Goal: Information Seeking & Learning: Check status

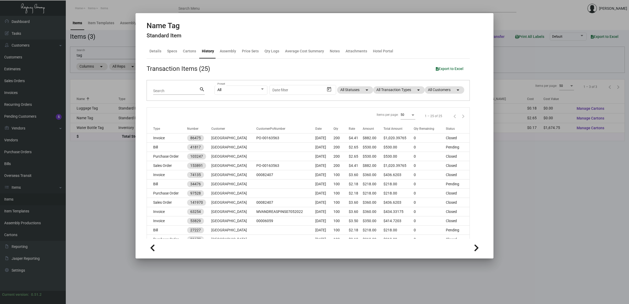
click at [536, 217] on div at bounding box center [314, 152] width 629 height 304
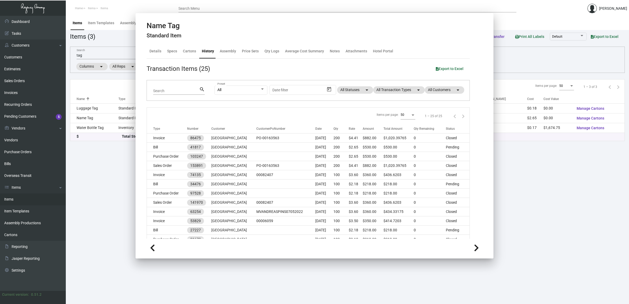
click at [535, 217] on main "Items Item Templates Assembly Productions Cartons Items (3) Accept Transfer Pri…" at bounding box center [347, 160] width 563 height 288
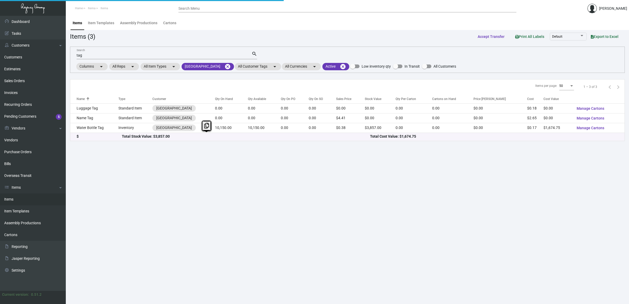
click at [535, 218] on main "Items Item Templates Assembly Productions Cartons Items (3) Accept Transfer Pri…" at bounding box center [347, 160] width 563 height 288
click at [224, 67] on mat-icon "cancel" at bounding box center [227, 66] width 6 height 6
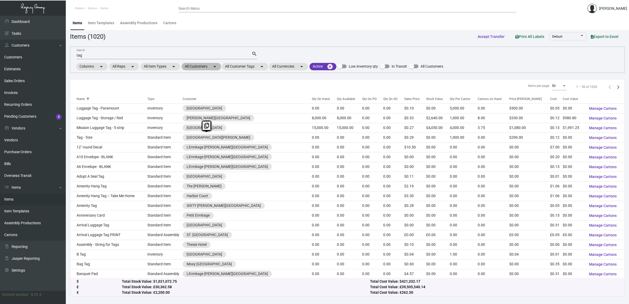
click at [206, 68] on mat-chip "All Customers arrow_drop_down" at bounding box center [200, 66] width 39 height 7
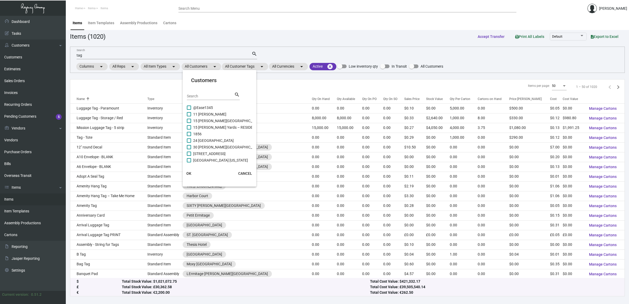
click at [210, 95] on input "Search" at bounding box center [210, 96] width 47 height 4
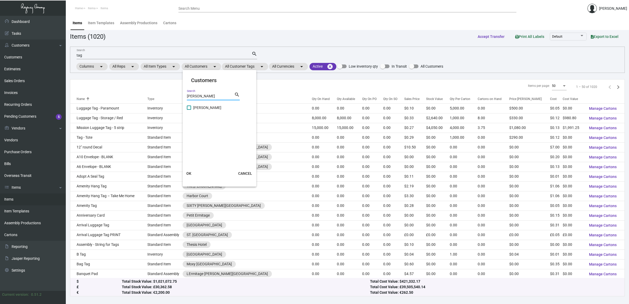
type input "[PERSON_NAME]"
click at [199, 107] on span "[PERSON_NAME]" at bounding box center [207, 107] width 28 height 6
click at [189, 110] on input "[PERSON_NAME]" at bounding box center [189, 110] width 0 height 0
checkbox input "true"
click at [192, 170] on button "OK" at bounding box center [188, 173] width 17 height 9
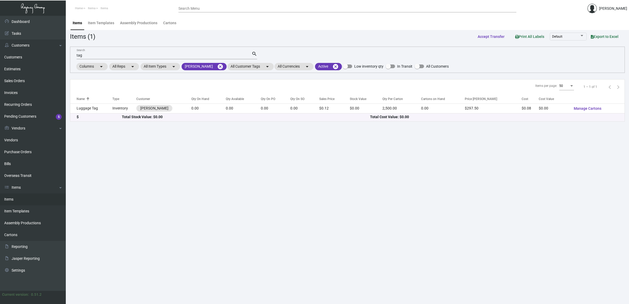
click at [103, 55] on input "tag" at bounding box center [164, 55] width 175 height 4
type input "t"
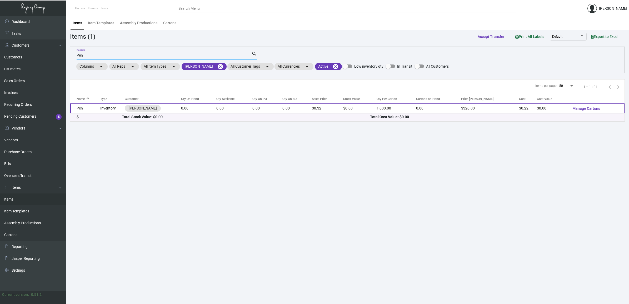
type input "Pen"
click at [90, 103] on td "Pen" at bounding box center [85, 108] width 30 height 10
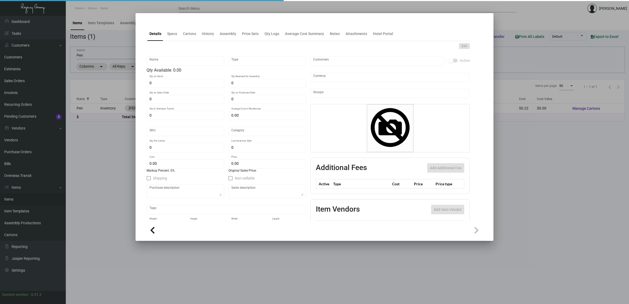
type input "Pen"
type input "Inventory"
type input "$ 0.00"
type input "1169"
type input "Standard"
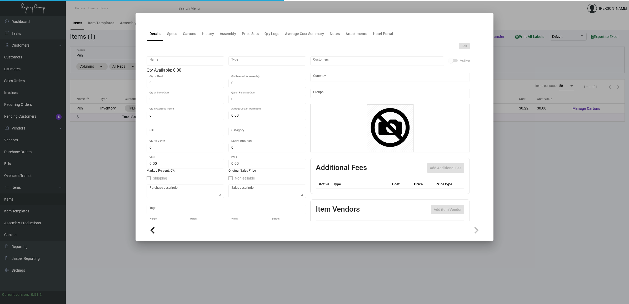
type input "1,000"
type input "4,000"
type input "$ 0.22"
type input "$ 0.32"
type textarea "Pen: Plastic twist pen with stylus **Packed by 1,000**"
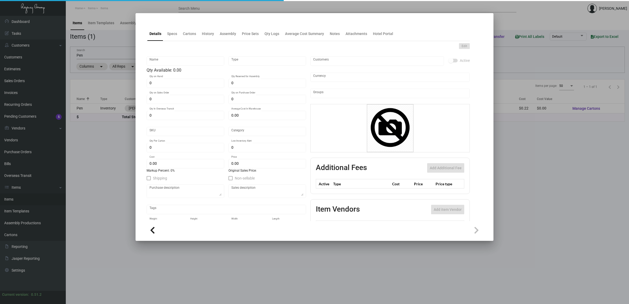
type textarea "Pen: Plastic twist pen with stylus **Packed by 1,000**"
checkbox input "true"
type input "United States Dollar $"
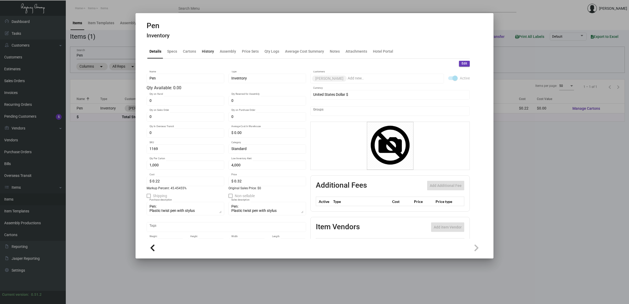
click at [207, 54] on div "History" at bounding box center [208, 51] width 12 height 6
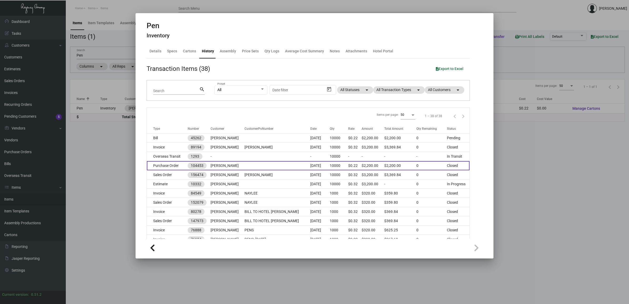
click at [266, 167] on td at bounding box center [277, 165] width 66 height 9
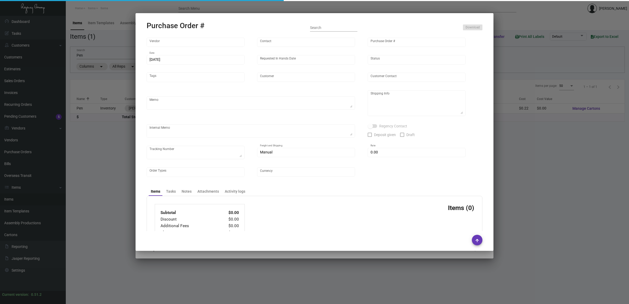
type input "Prostar - Pens"
type input "[PERSON_NAME]"
type input "104453"
type input "[DATE]"
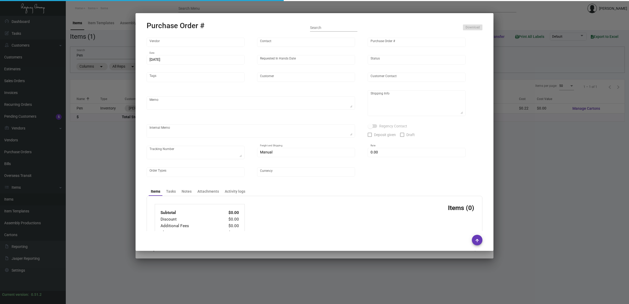
type input "[PERSON_NAME]"
type textarea "Please ship by boat to our NJ warehouse."
type textarea "Regency Group NJ - [PERSON_NAME] [STREET_ADDRESS]"
checkbox input "true"
type input "$ 0.00"
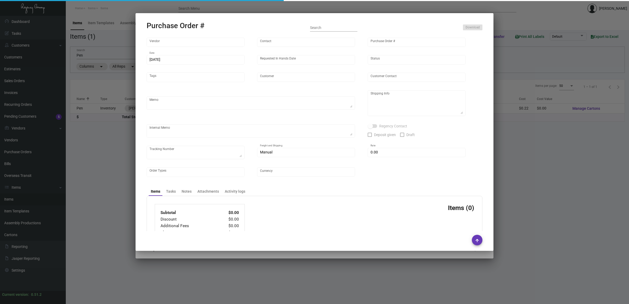
type input "United States Dollar $"
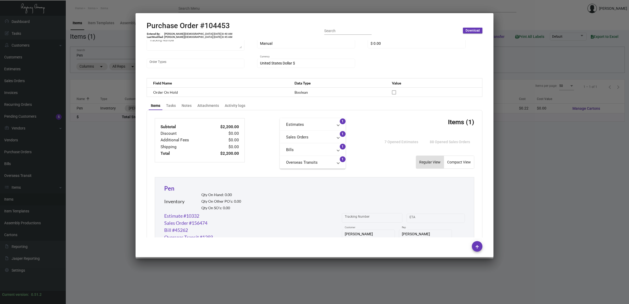
scroll to position [197, 0]
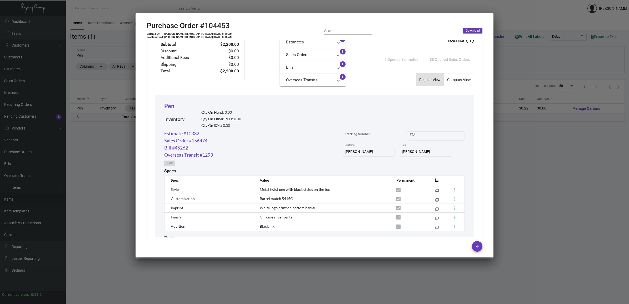
click at [528, 152] on div at bounding box center [314, 152] width 629 height 304
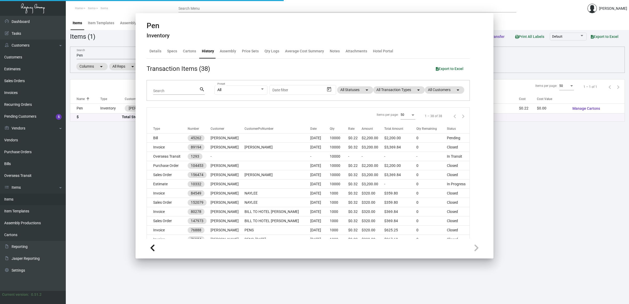
click at [528, 152] on main "Items Item Templates Assembly Productions Cartons Items (1) Accept Transfer Pri…" at bounding box center [347, 160] width 563 height 288
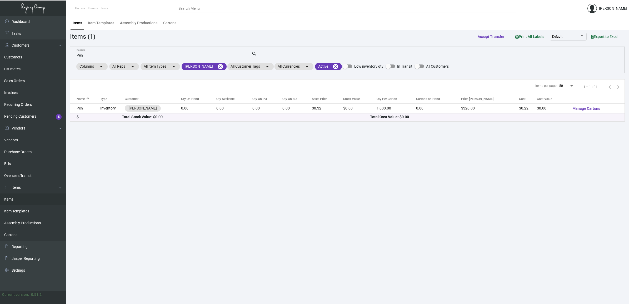
click at [10, 201] on link "Items" at bounding box center [33, 199] width 66 height 12
click at [13, 200] on link "Items" at bounding box center [33, 199] width 66 height 12
click at [223, 63] on mat-icon "cancel" at bounding box center [220, 66] width 6 height 6
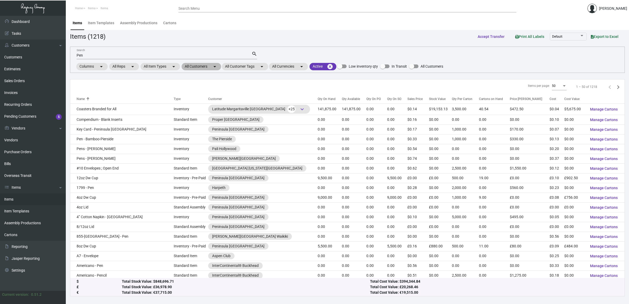
click at [208, 67] on mat-chip "All Customers arrow_drop_down" at bounding box center [200, 66] width 39 height 7
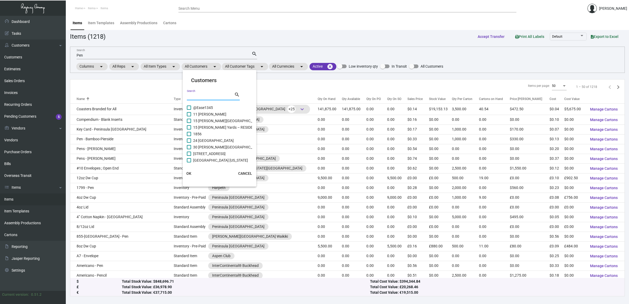
drag, startPoint x: 208, startPoint y: 68, endPoint x: 211, endPoint y: 94, distance: 26.4
click at [211, 94] on input "Search" at bounding box center [210, 96] width 47 height 4
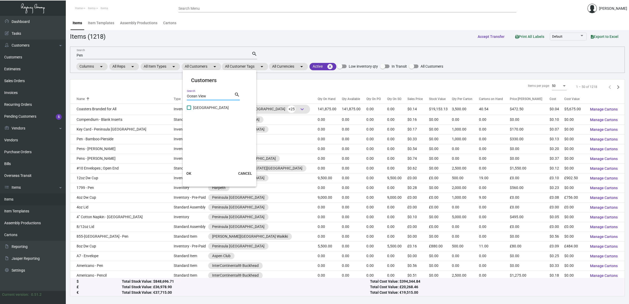
type input "Ocean View"
click at [202, 108] on span "[GEOGRAPHIC_DATA]" at bounding box center [211, 107] width 36 height 6
click at [189, 110] on input "[GEOGRAPHIC_DATA]" at bounding box center [189, 110] width 0 height 0
checkbox input "true"
click at [189, 173] on span "OK" at bounding box center [188, 173] width 5 height 4
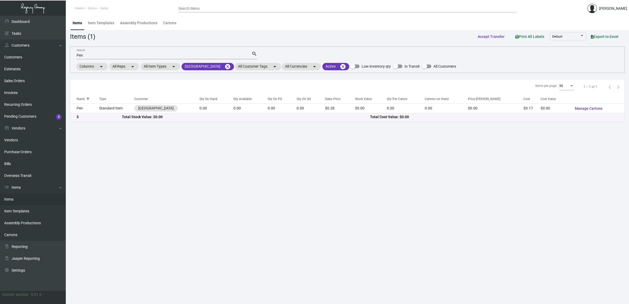
click at [111, 54] on input "Pen" at bounding box center [164, 55] width 175 height 4
type input "P"
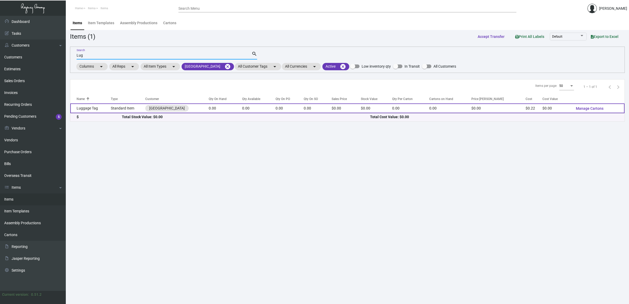
type input "Lug"
click at [98, 106] on td "Luggage Tag" at bounding box center [90, 108] width 40 height 10
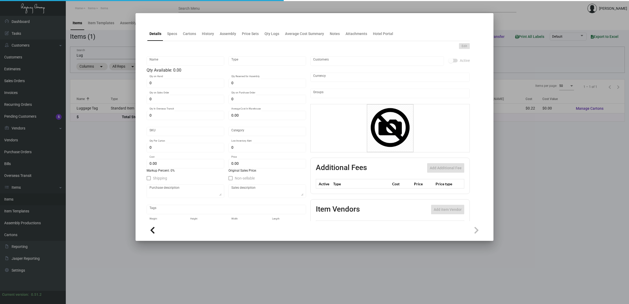
type input "Luggage Tag"
type input "Standard Item"
type input "$ 0.00"
type input "893-Luggage Tag -71"
type input "Standard"
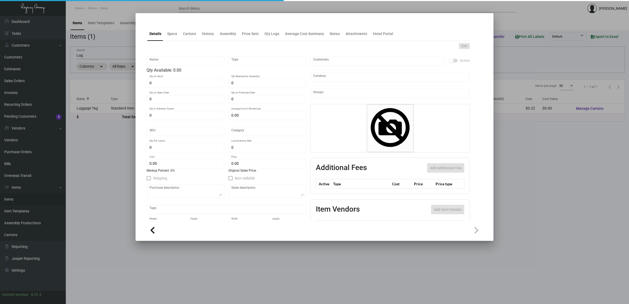
type input "$ 0.22492"
type input "$ 0.00"
checkbox input "true"
type input "United States Dollar $"
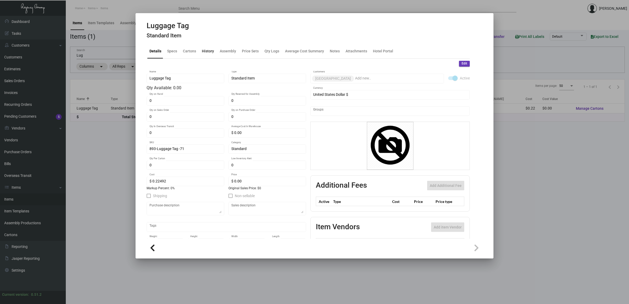
click at [204, 52] on div "History" at bounding box center [208, 51] width 12 height 6
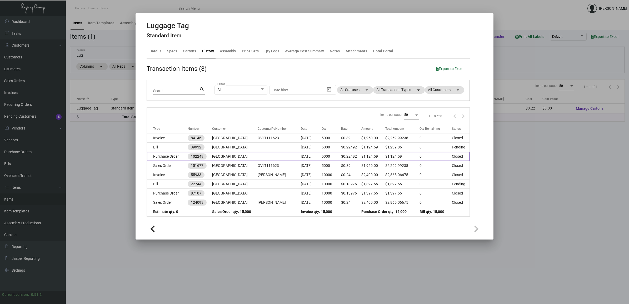
click at [245, 153] on td "[GEOGRAPHIC_DATA]" at bounding box center [234, 156] width 45 height 9
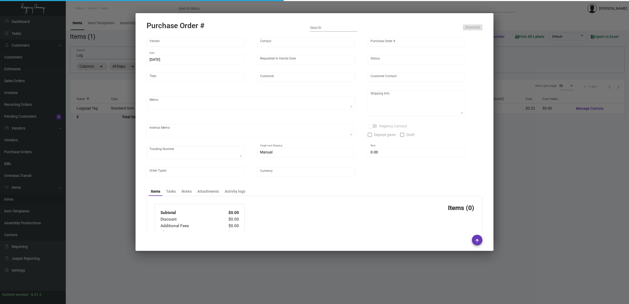
type input "SSP"
type input "[PERSON_NAME]"
type input "102249"
type input "[DATE]"
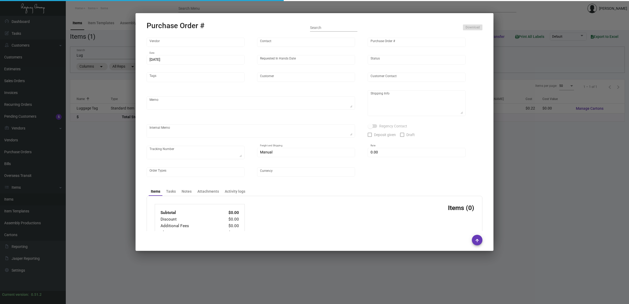
type input "[GEOGRAPHIC_DATA]"
type input "Attn: [PERSON_NAME]"
type textarea "Quote# 5304307 / Reorder Purchase Order #87107"
type textarea "[GEOGRAPHIC_DATA] - Attn: [PERSON_NAME] [STREET_ADDRESS] [GEOGRAPHIC_DATA] US"
type textarea "*****Sales Tax in the amount of $115.27 is being added to Shipping.*****"
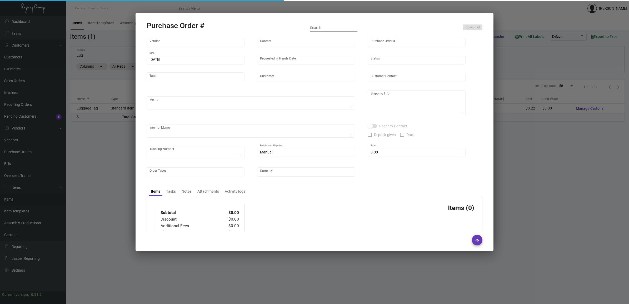
type input "$ 0.00"
type input "United States Dollar $"
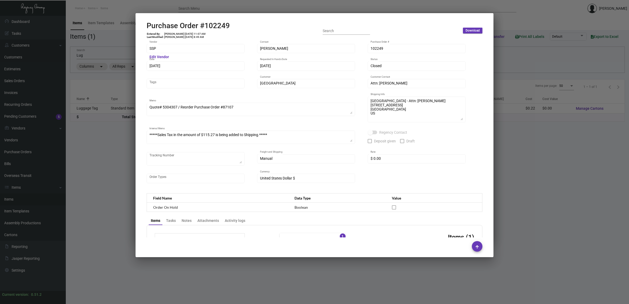
click at [524, 193] on div at bounding box center [314, 152] width 629 height 304
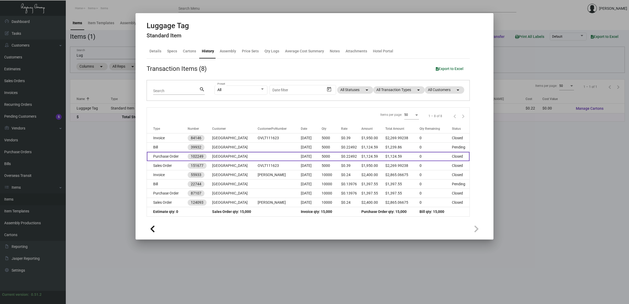
click at [291, 153] on td at bounding box center [278, 156] width 43 height 9
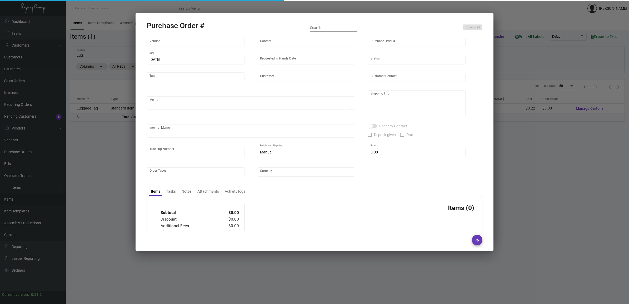
type input "SSP"
type input "[PERSON_NAME]"
type input "102249"
type input "[DATE]"
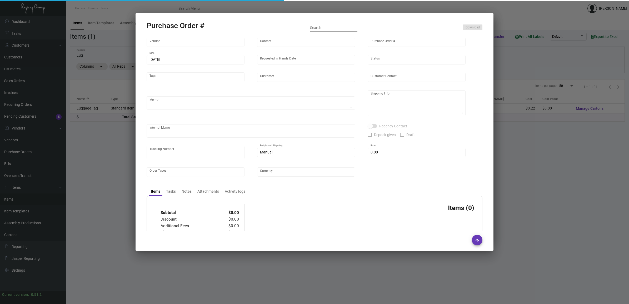
type input "[GEOGRAPHIC_DATA]"
type input "Attn: [PERSON_NAME]"
type textarea "Quote# 5304307 / Reorder Purchase Order #87107"
type textarea "[GEOGRAPHIC_DATA] - Attn: [PERSON_NAME] [STREET_ADDRESS] [GEOGRAPHIC_DATA] US"
type textarea "*****Sales Tax in the amount of $115.27 is being added to Shipping.*****"
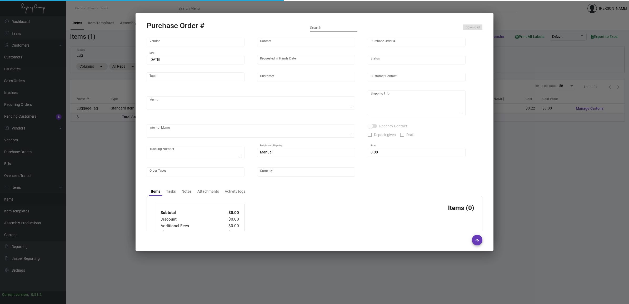
type input "$ 0.00"
type input "United States Dollar $"
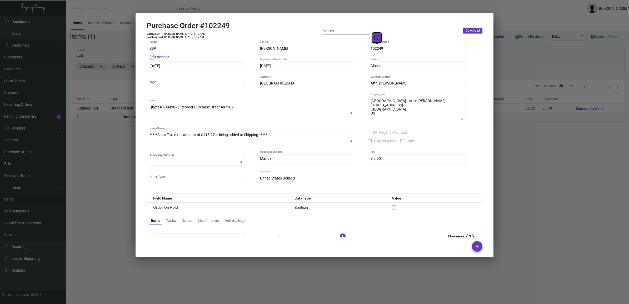
drag, startPoint x: 379, startPoint y: 48, endPoint x: 374, endPoint y: 36, distance: 13.0
click at [374, 36] on icon at bounding box center [376, 38] width 5 height 6
drag, startPoint x: 160, startPoint y: 64, endPoint x: 156, endPoint y: 54, distance: 10.5
click at [157, 54] on icon at bounding box center [159, 55] width 5 height 6
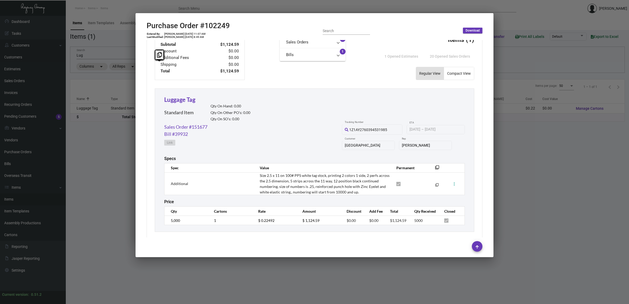
scroll to position [202, 0]
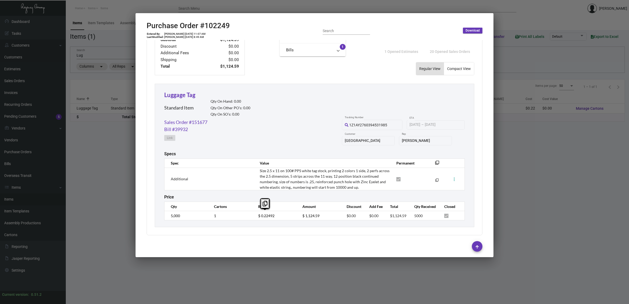
click at [253, 215] on td "$ 0.22492" at bounding box center [275, 215] width 44 height 9
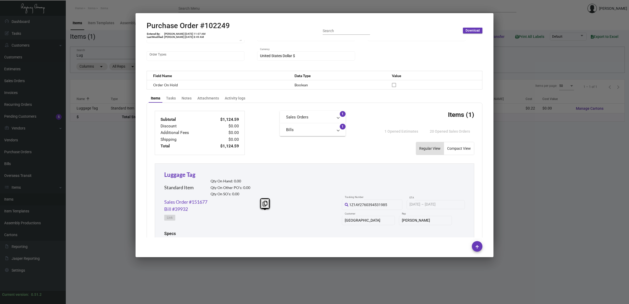
scroll to position [197, 0]
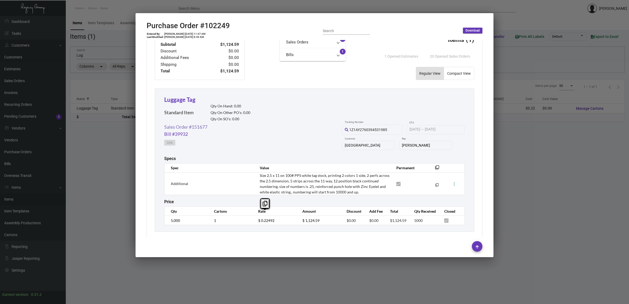
click at [201, 127] on link "Sales Order #151677" at bounding box center [185, 126] width 43 height 7
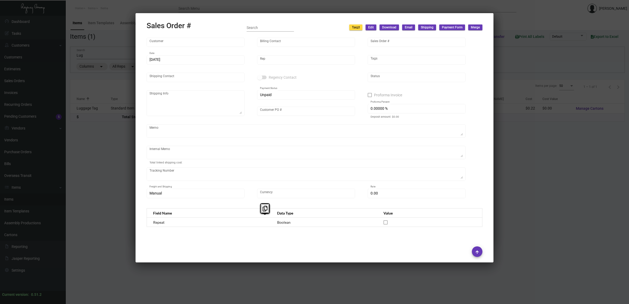
type input "[GEOGRAPHIC_DATA]"
type input "Accounts Payable"
type input "151677"
type input "[DATE]"
type input "[PERSON_NAME]"
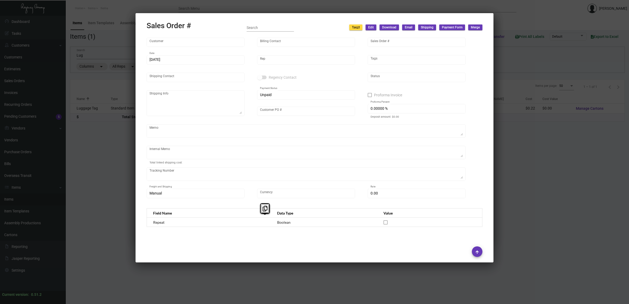
type input "Attn: [PERSON_NAME]"
type textarea "[GEOGRAPHIC_DATA] - Attn: [PERSON_NAME] [STREET_ADDRESS] [GEOGRAPHIC_DATA] US"
type input "OVLT111623"
type textarea "[DATE] Shipped from SSP by UPS Ground Cost $72.20"
type input "United States Dollar $"
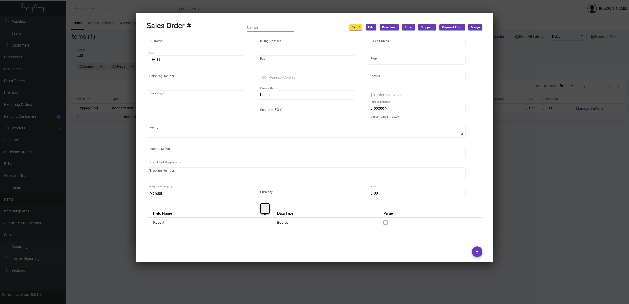
type input "$ 108.95"
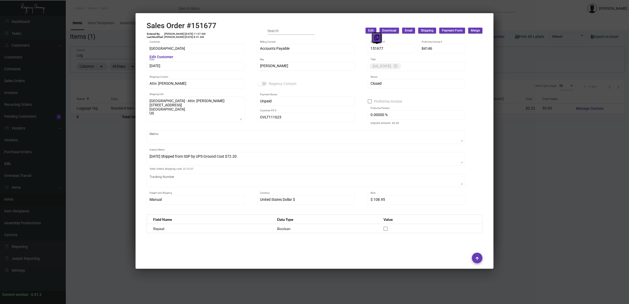
drag, startPoint x: 381, startPoint y: 48, endPoint x: 377, endPoint y: 40, distance: 8.6
click at [378, 38] on icon at bounding box center [376, 38] width 5 height 6
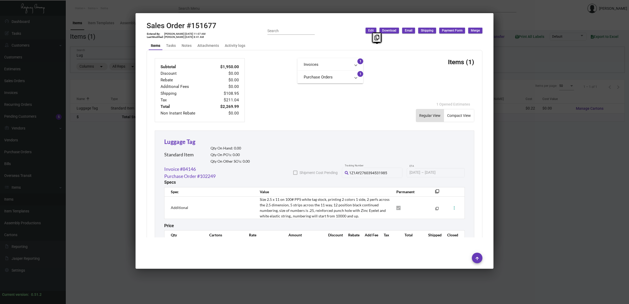
scroll to position [227, 0]
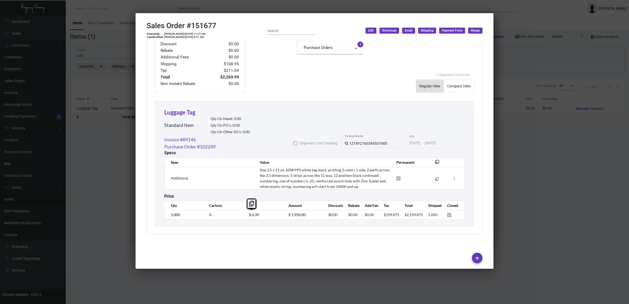
click at [244, 217] on td "$ 0.39" at bounding box center [264, 214] width 40 height 9
click at [548, 193] on div at bounding box center [314, 152] width 629 height 304
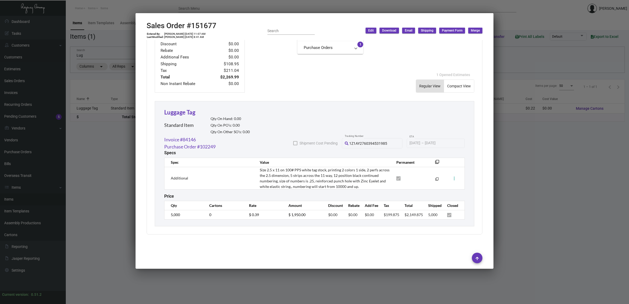
click at [547, 193] on div at bounding box center [314, 152] width 629 height 304
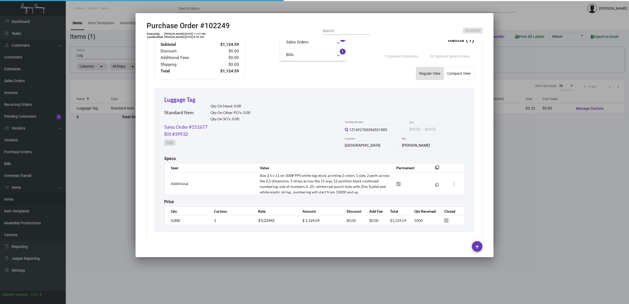
click at [547, 193] on div at bounding box center [314, 152] width 629 height 304
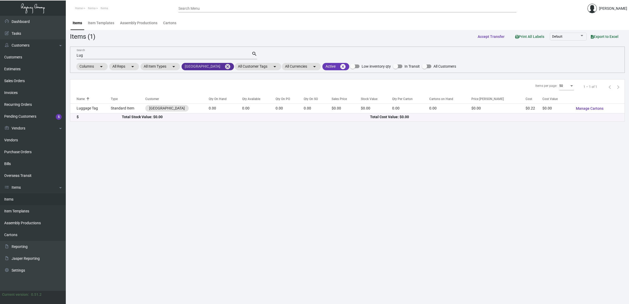
click at [224, 64] on mat-icon "cancel" at bounding box center [227, 66] width 6 height 6
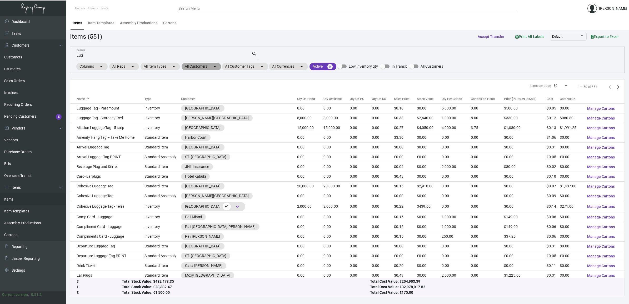
click at [221, 66] on mat-chip "All Customers arrow_drop_down" at bounding box center [200, 66] width 39 height 7
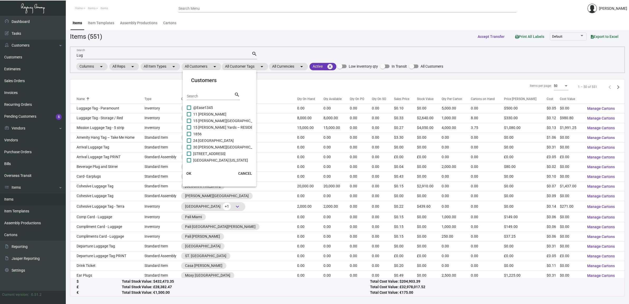
click at [214, 98] on div "Search" at bounding box center [210, 96] width 47 height 8
type input "usc"
click at [201, 141] on span "[GEOGRAPHIC_DATA]" at bounding box center [211, 140] width 36 height 6
click at [189, 143] on input "[GEOGRAPHIC_DATA]" at bounding box center [189, 143] width 0 height 0
checkbox input "true"
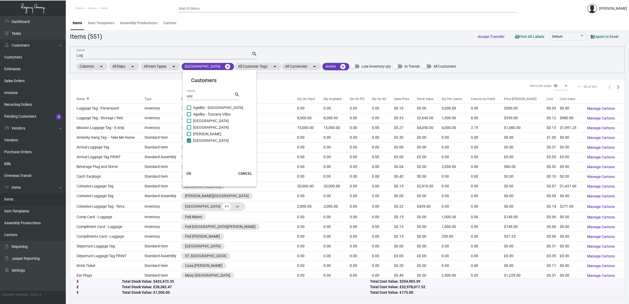
click at [187, 172] on span "OK" at bounding box center [188, 173] width 5 height 4
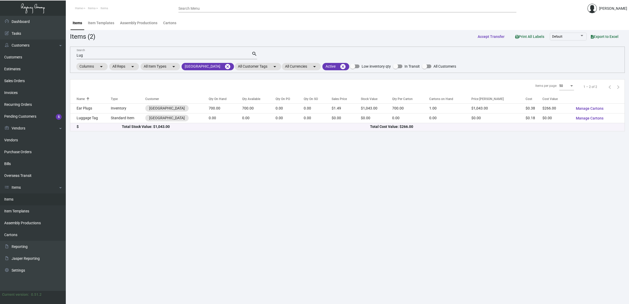
click at [97, 57] on input "Lug" at bounding box center [164, 55] width 175 height 4
type input "L"
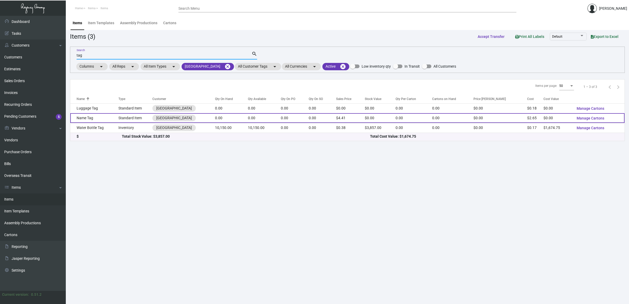
type input "tag"
click at [83, 121] on td "Name Tag" at bounding box center [94, 118] width 48 height 10
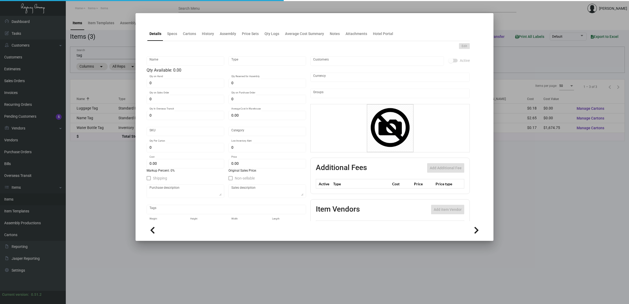
type input "Name Tag"
type input "Standard Item"
type input "$ 0.00"
type input "1031-Name Tag-03"
type input "Standard"
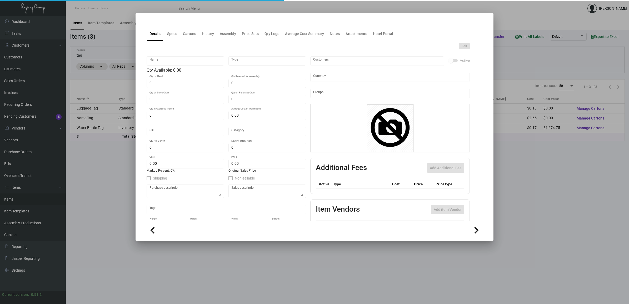
type input "$ 2.65"
type input "$ 4.41"
checkbox input "true"
type input "United States Dollar $"
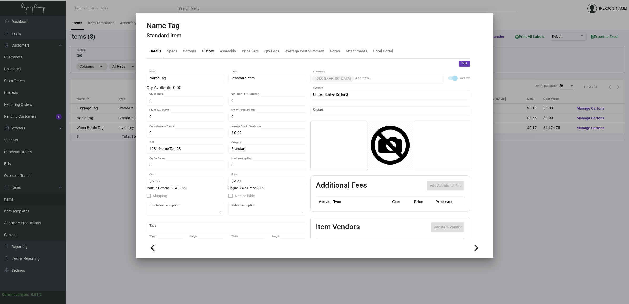
click at [204, 52] on div "History" at bounding box center [208, 51] width 12 height 6
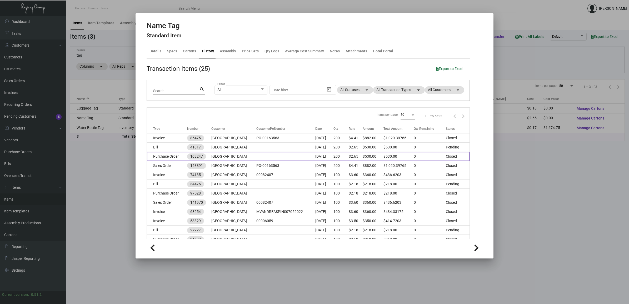
click at [256, 158] on td at bounding box center [285, 156] width 59 height 9
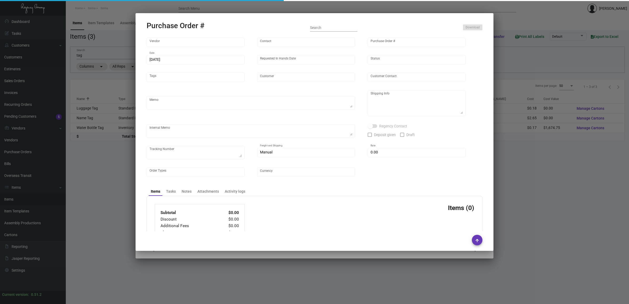
type input "Ventura Line"
type input "MISSING INFO MISSING INFO"
type input "103247"
type input "[DATE]"
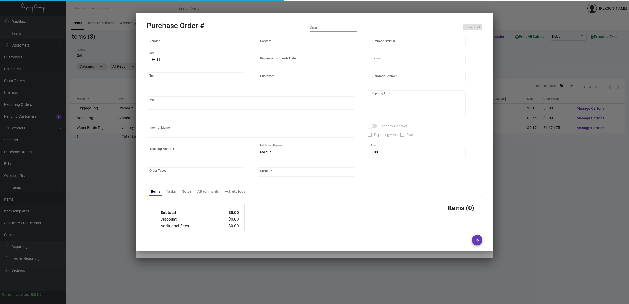
type input "[GEOGRAPHIC_DATA]"
type input "[PERSON_NAME] / Front Desk"
type textarea "Last PO#97528 - MAGNET BACKING THIS RUN / BLIND SHIPPING."
type textarea "USC Hotel - [PERSON_NAME] / Front Desk [STREET_ADDRESS][PERSON_NAME]"
type textarea "1/24 - "Firm ship date is 3/8 at the latest. The materials are going to get cau…"
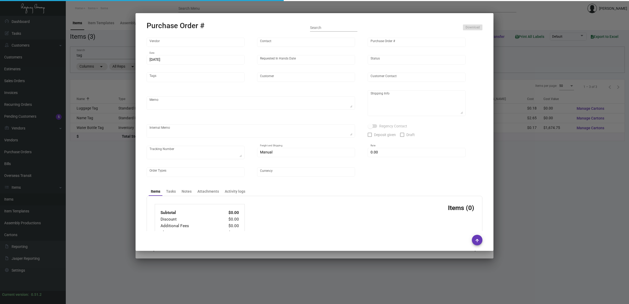
type input "$ 0.00"
type input "United States Dollar $"
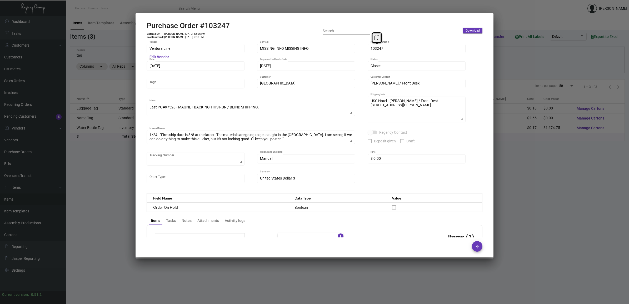
drag, startPoint x: 376, startPoint y: 48, endPoint x: 354, endPoint y: 21, distance: 34.6
click at [375, 39] on icon at bounding box center [376, 38] width 5 height 6
drag, startPoint x: 159, startPoint y: 66, endPoint x: 155, endPoint y: 57, distance: 10.0
click at [155, 57] on button at bounding box center [158, 54] width 9 height 9
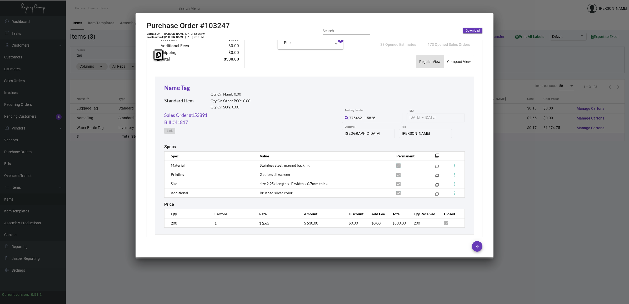
scroll to position [216, 0]
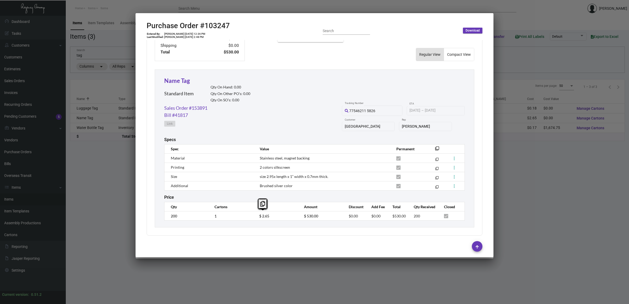
click at [256, 216] on td "$ 2.65" at bounding box center [276, 215] width 45 height 9
click at [204, 108] on link "Sales Order #153891" at bounding box center [185, 107] width 43 height 7
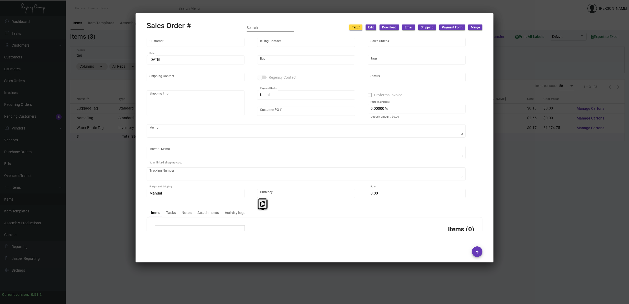
type input "[GEOGRAPHIC_DATA]"
type input "[PERSON_NAME]"
type input "153891"
type input "[DATE]"
type input "[PERSON_NAME]"
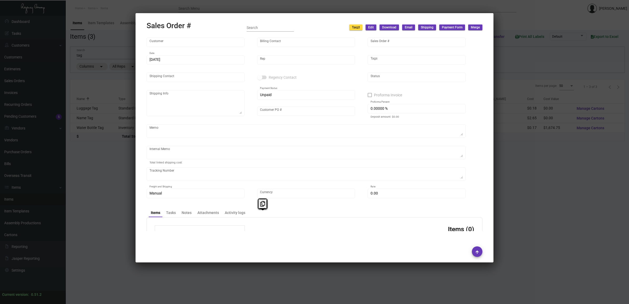
type input "[PERSON_NAME] / Front Desk"
type textarea "USC Hotel - [PERSON_NAME] / Front Desk [STREET_ADDRESS][PERSON_NAME]"
type input "PO-00163563"
type input "United States Dollar $"
type input "$ 49.87"
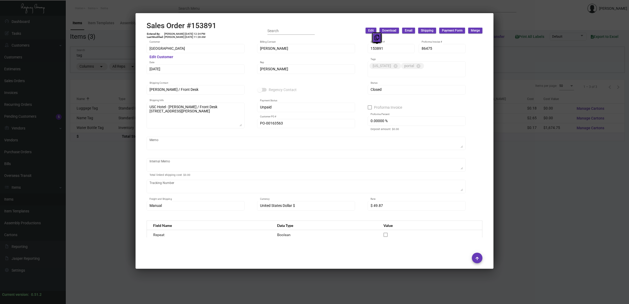
drag, startPoint x: 376, startPoint y: 48, endPoint x: 376, endPoint y: 38, distance: 9.7
click at [376, 38] on icon at bounding box center [376, 38] width 5 height 6
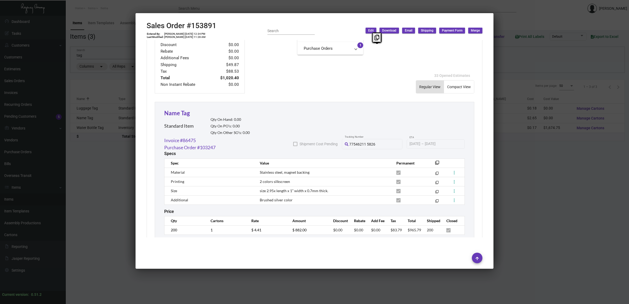
scroll to position [252, 0]
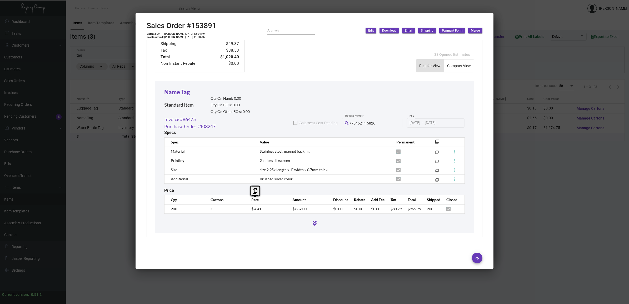
click at [246, 204] on td "$ 4.41" at bounding box center [266, 208] width 41 height 9
